Goal: Information Seeking & Learning: Learn about a topic

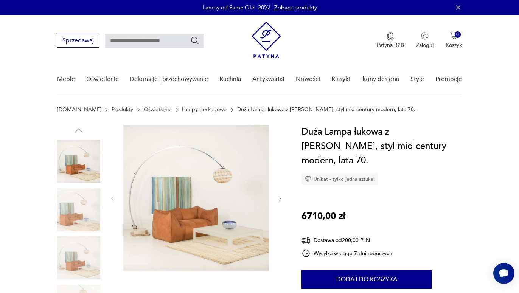
click at [281, 196] on icon "button" at bounding box center [280, 199] width 6 height 6
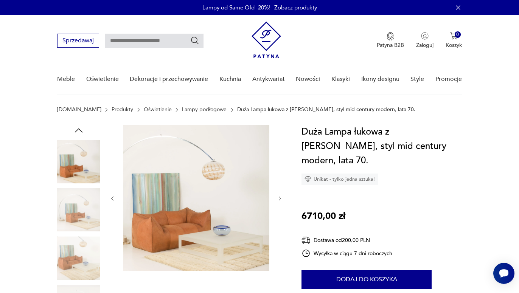
click at [281, 196] on icon "button" at bounding box center [280, 199] width 6 height 6
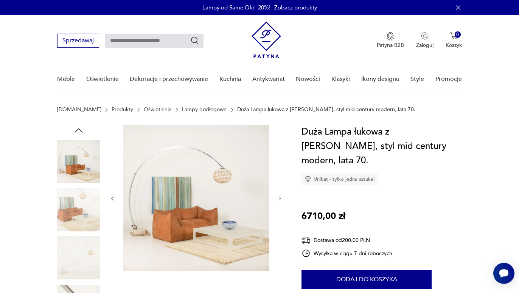
click at [281, 196] on icon "button" at bounding box center [280, 199] width 6 height 6
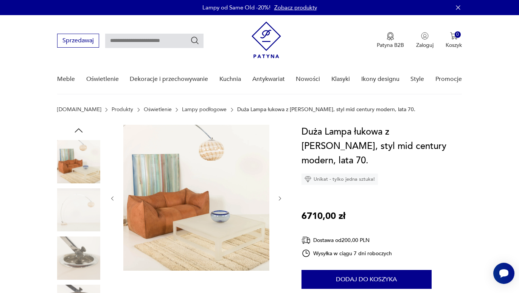
click at [281, 196] on icon "button" at bounding box center [280, 199] width 6 height 6
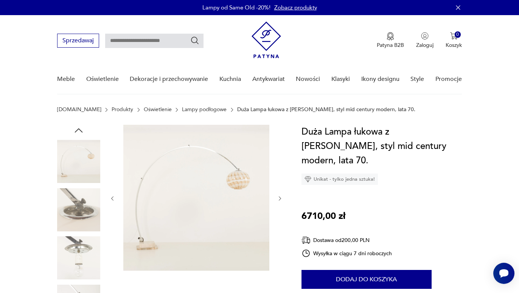
click at [193, 111] on link "Lampy podłogowe" at bounding box center [204, 110] width 45 height 6
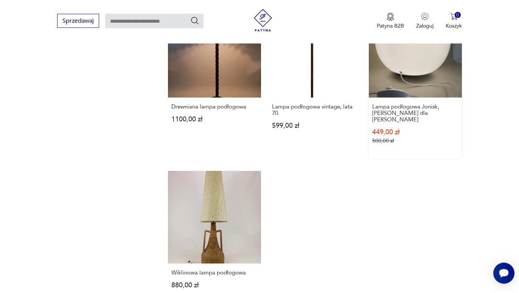
scroll to position [938, 0]
